Goal: Task Accomplishment & Management: Complete application form

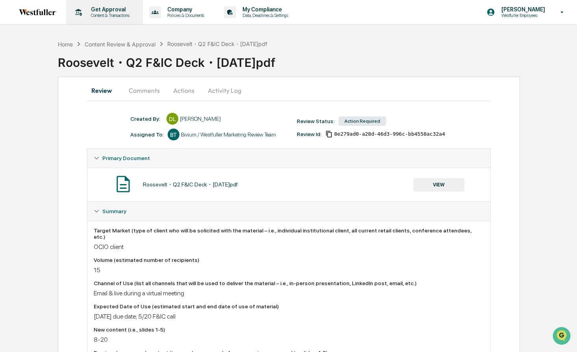
click at [116, 15] on p "Content & Transactions" at bounding box center [109, 16] width 49 height 6
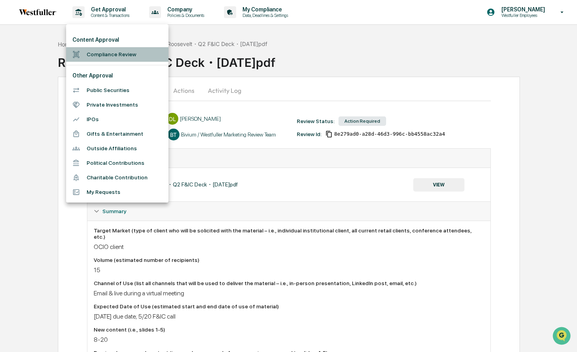
click at [104, 54] on li "Compliance Review" at bounding box center [117, 54] width 102 height 15
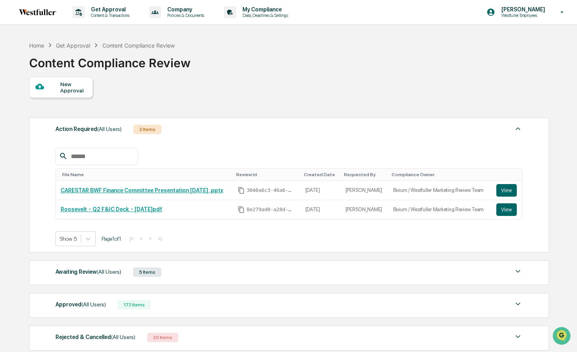
click at [181, 277] on div "Awaiting Review (All Users) 5 Items" at bounding box center [288, 272] width 467 height 11
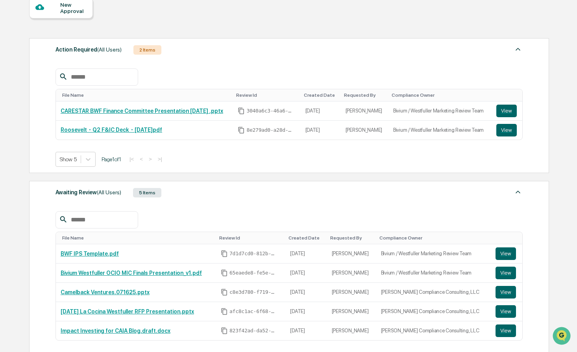
scroll to position [100, 0]
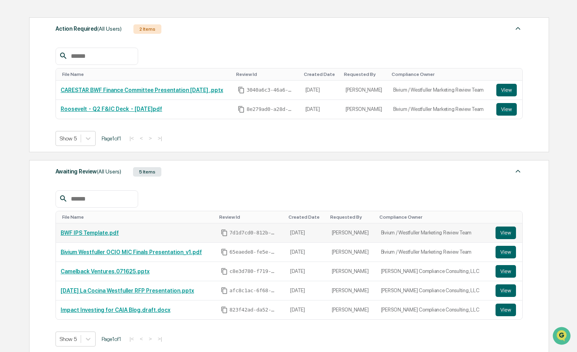
click at [112, 236] on link "BWF IPS Template.pdf" at bounding box center [90, 233] width 58 height 6
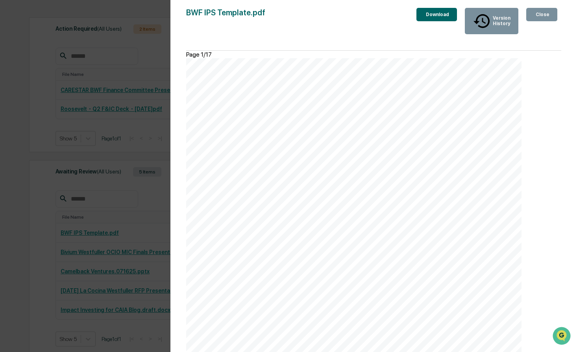
click at [535, 15] on icon "button" at bounding box center [539, 19] width 8 height 8
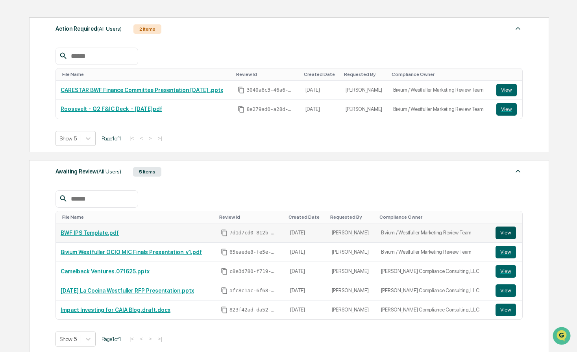
click at [505, 234] on button "View" at bounding box center [505, 233] width 20 height 13
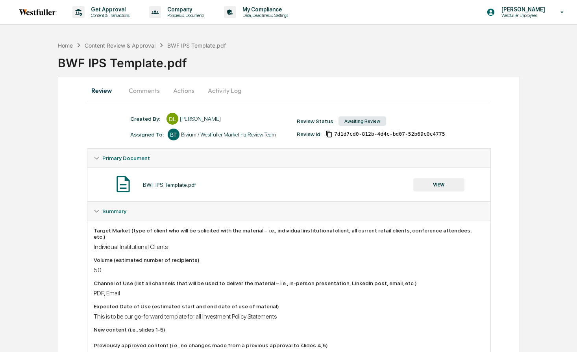
click at [187, 94] on button "Actions" at bounding box center [183, 90] width 35 height 19
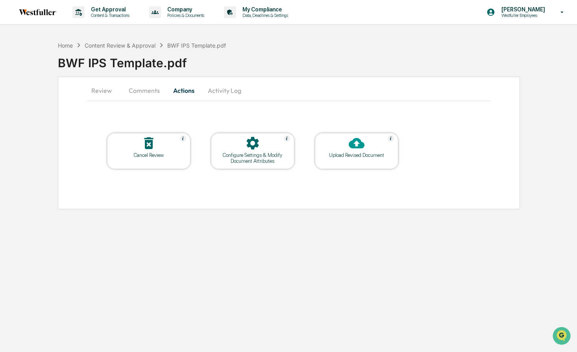
click at [343, 144] on div at bounding box center [356, 143] width 79 height 17
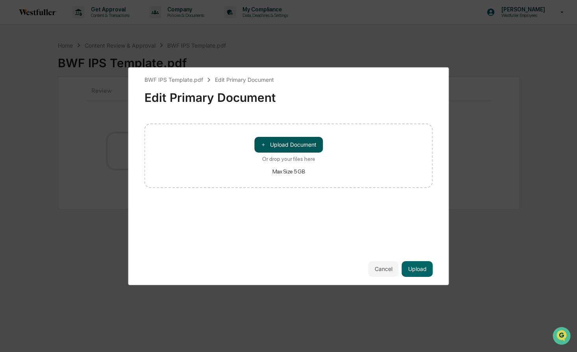
click at [309, 147] on button "＋ Upload Document" at bounding box center [288, 145] width 68 height 16
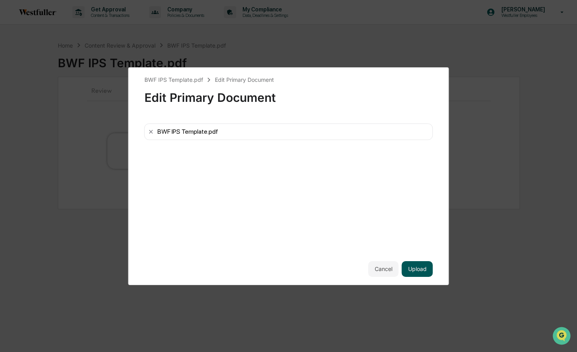
click at [420, 273] on button "Upload" at bounding box center [417, 269] width 31 height 16
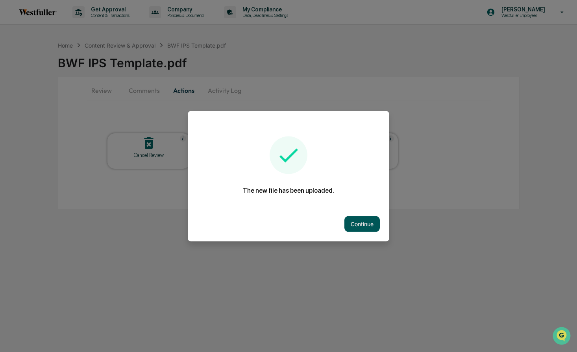
click at [348, 219] on button "Continue" at bounding box center [361, 224] width 35 height 16
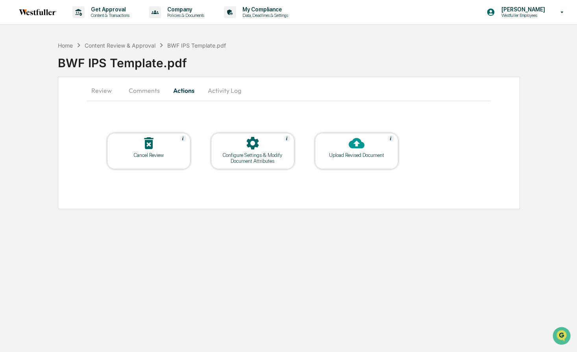
click at [151, 89] on button "Comments" at bounding box center [144, 90] width 44 height 19
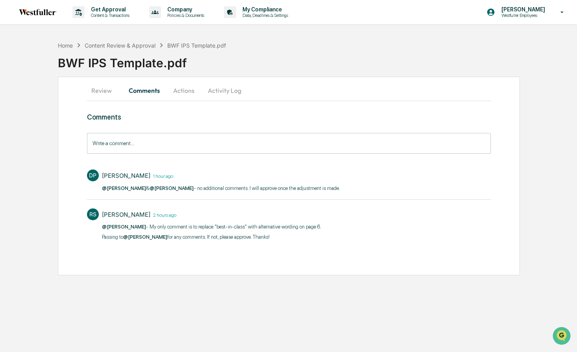
click at [140, 149] on input "Write a comment..." at bounding box center [289, 143] width 404 height 21
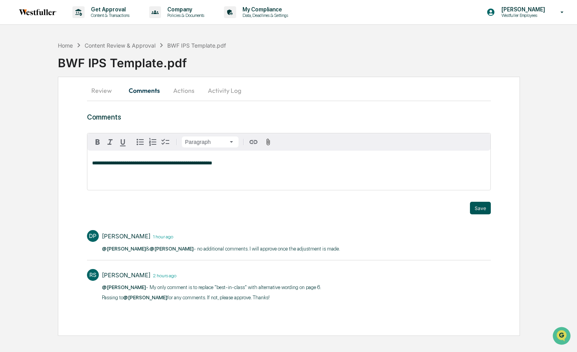
click at [479, 208] on button "Save" at bounding box center [480, 208] width 21 height 13
